Goal: Transaction & Acquisition: Purchase product/service

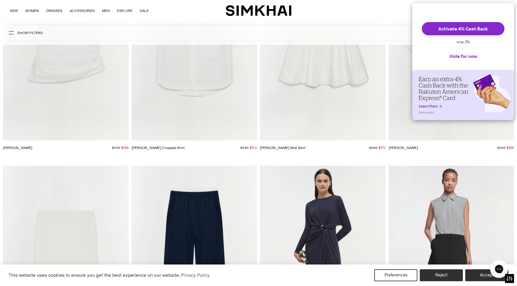
scroll to position [9416, 0]
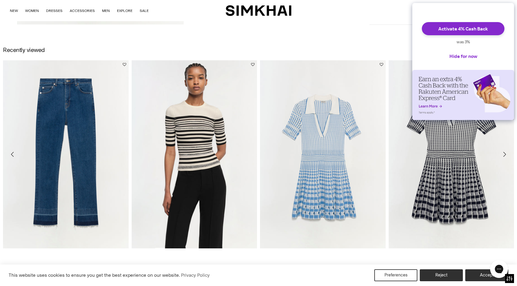
scroll to position [1024, 0]
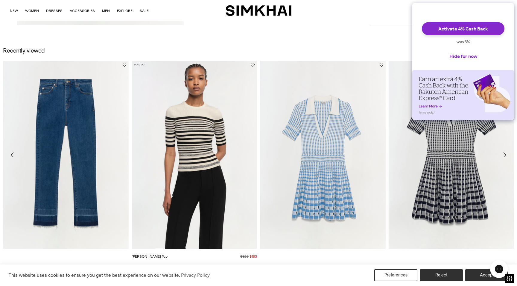
click at [0, 0] on img "Elena Top" at bounding box center [0, 0] width 0 height 0
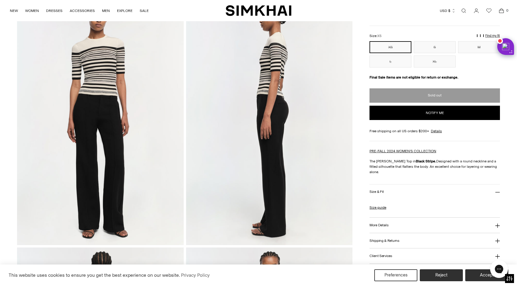
scroll to position [57, 0]
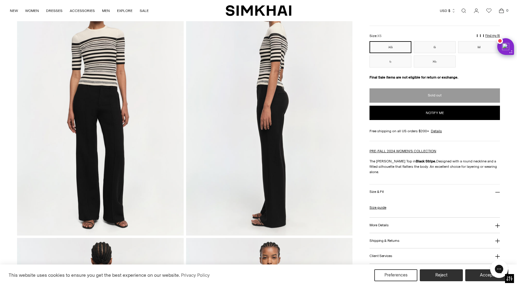
click at [432, 218] on button "More Details" at bounding box center [434, 225] width 130 height 15
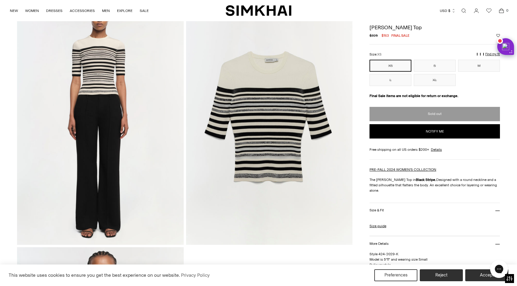
scroll to position [494, 0]
